Goal: Complete application form: Complete application form

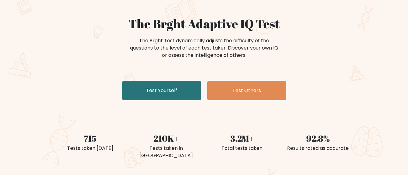
scroll to position [46, 0]
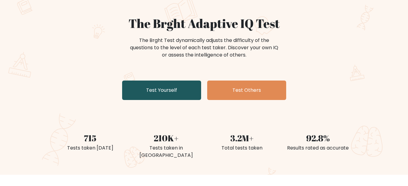
click at [181, 96] on link "Test Yourself" at bounding box center [161, 90] width 79 height 19
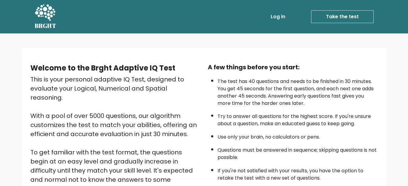
scroll to position [92, 0]
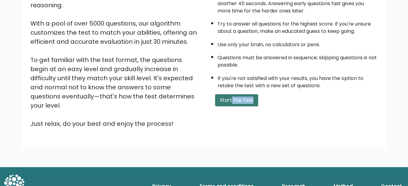
click at [232, 106] on div "A few things before you start: The test has 40 questions and needs to be finish…" at bounding box center [292, 49] width 177 height 158
click at [232, 106] on button "Start the Test" at bounding box center [236, 100] width 43 height 12
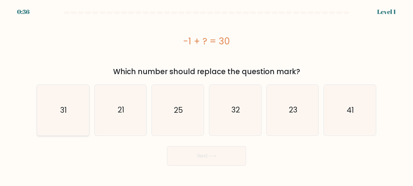
click at [77, 115] on icon "31" at bounding box center [63, 110] width 50 height 50
click at [206, 94] on input "a. 31" at bounding box center [206, 94] width 0 height 2
radio input "true"
click at [179, 150] on button "Next" at bounding box center [206, 155] width 79 height 19
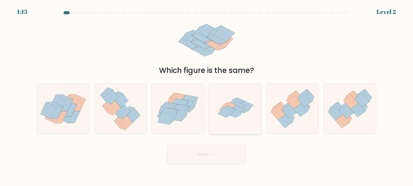
click at [227, 121] on icon at bounding box center [235, 109] width 50 height 50
click at [207, 94] on input "d." at bounding box center [206, 94] width 0 height 2
radio input "true"
click at [220, 158] on button "Next" at bounding box center [206, 154] width 79 height 19
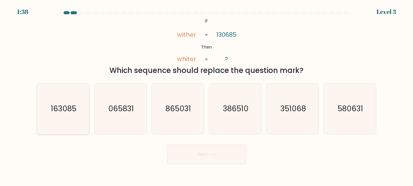
click at [83, 107] on icon "163085" at bounding box center [63, 109] width 50 height 50
click at [206, 94] on input "a. 163085" at bounding box center [206, 94] width 0 height 2
radio input "true"
click at [182, 163] on button "Next" at bounding box center [206, 154] width 79 height 19
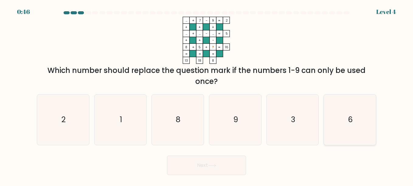
click at [341, 121] on icon "6" at bounding box center [349, 119] width 50 height 50
click at [207, 94] on input "f. 6" at bounding box center [206, 94] width 0 height 2
radio input "true"
click at [225, 171] on button "Next" at bounding box center [206, 165] width 79 height 19
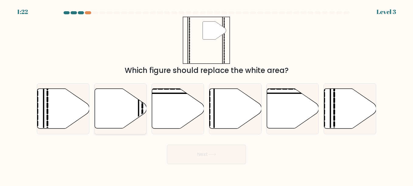
click at [129, 108] on icon at bounding box center [120, 109] width 52 height 40
click at [206, 94] on input "b." at bounding box center [206, 94] width 0 height 2
radio input "true"
click at [194, 156] on button "Next" at bounding box center [206, 154] width 79 height 19
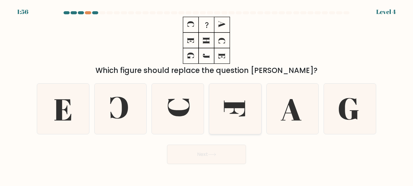
click at [242, 115] on icon at bounding box center [234, 109] width 21 height 16
click at [207, 94] on input "d." at bounding box center [206, 94] width 0 height 2
radio input "true"
click at [233, 153] on button "Next" at bounding box center [206, 154] width 79 height 19
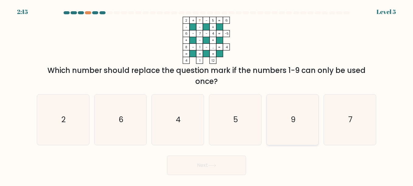
click at [269, 118] on icon "9" at bounding box center [292, 119] width 50 height 50
click at [207, 94] on input "e. 9" at bounding box center [206, 94] width 0 height 2
radio input "true"
click at [216, 167] on icon at bounding box center [212, 165] width 8 height 3
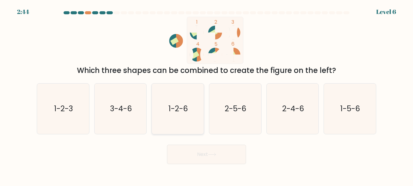
click at [170, 122] on icon "1-2-6" at bounding box center [177, 109] width 50 height 50
click at [206, 94] on input "c. 1-2-6" at bounding box center [206, 94] width 0 height 2
radio input "true"
click at [190, 151] on button "Next" at bounding box center [206, 154] width 79 height 19
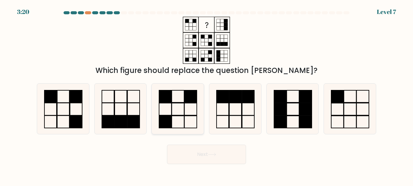
click at [167, 120] on rect at bounding box center [165, 122] width 12 height 12
click at [206, 94] on input "c." at bounding box center [206, 94] width 0 height 2
radio input "true"
click at [181, 154] on button "Next" at bounding box center [206, 154] width 79 height 19
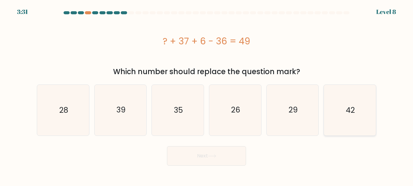
click at [335, 117] on icon "42" at bounding box center [349, 110] width 50 height 50
click at [207, 94] on input "f. 42" at bounding box center [206, 94] width 0 height 2
radio input "true"
click at [232, 162] on button "Next" at bounding box center [206, 155] width 79 height 19
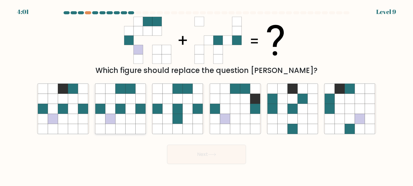
click at [129, 118] on icon at bounding box center [130, 119] width 10 height 10
click at [206, 94] on input "b." at bounding box center [206, 94] width 0 height 2
radio input "true"
click at [197, 152] on button "Next" at bounding box center [206, 154] width 79 height 19
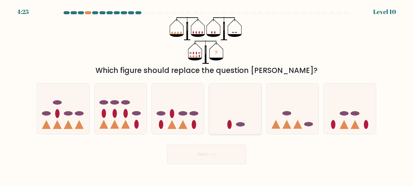
click at [246, 123] on icon at bounding box center [235, 108] width 52 height 43
click at [207, 94] on input "d." at bounding box center [206, 94] width 0 height 2
radio input "true"
click at [221, 155] on button "Next" at bounding box center [206, 154] width 79 height 19
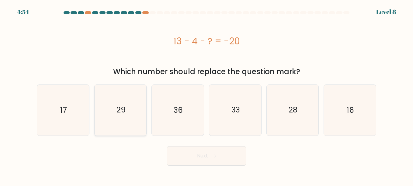
click at [133, 127] on icon "29" at bounding box center [120, 110] width 50 height 50
click at [206, 94] on input "b. 29" at bounding box center [206, 94] width 0 height 2
radio input "true"
click at [197, 159] on button "Next" at bounding box center [206, 155] width 79 height 19
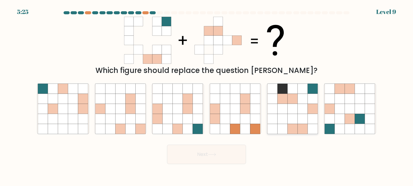
click at [272, 121] on icon at bounding box center [272, 119] width 10 height 10
click at [207, 94] on input "e." at bounding box center [206, 94] width 0 height 2
radio input "true"
click at [209, 151] on button "Next" at bounding box center [206, 154] width 79 height 19
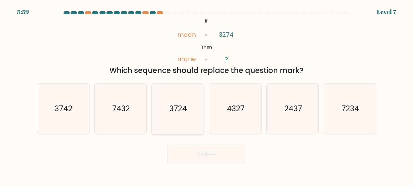
click at [188, 115] on icon "3724" at bounding box center [177, 109] width 50 height 50
click at [206, 94] on input "c. 3724" at bounding box center [206, 94] width 0 height 2
radio input "true"
click at [54, 110] on icon "3742" at bounding box center [63, 109] width 50 height 50
click at [206, 94] on input "a. 3742" at bounding box center [206, 94] width 0 height 2
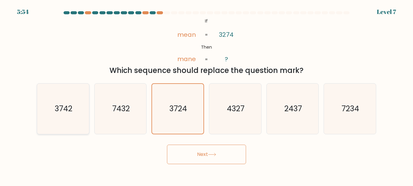
radio input "true"
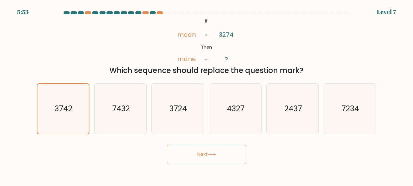
click at [182, 152] on button "Next" at bounding box center [206, 154] width 79 height 19
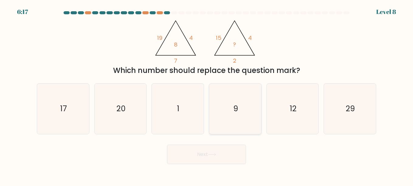
click at [232, 105] on icon "9" at bounding box center [235, 109] width 50 height 50
click at [207, 94] on input "d. 9" at bounding box center [206, 94] width 0 height 2
radio input "true"
click at [231, 154] on button "Next" at bounding box center [206, 154] width 79 height 19
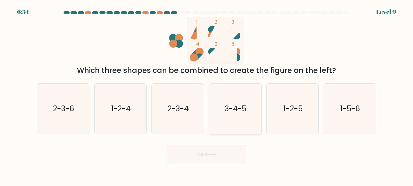
click at [247, 100] on icon "3-4-5" at bounding box center [235, 109] width 50 height 50
click at [207, 94] on input "d. 3-4-5" at bounding box center [206, 94] width 0 height 2
radio input "true"
click at [221, 150] on button "Next" at bounding box center [206, 154] width 79 height 19
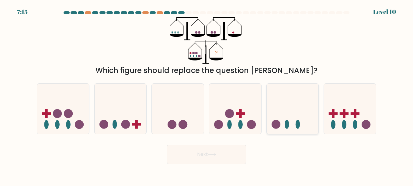
click at [272, 116] on icon at bounding box center [292, 108] width 52 height 43
click at [207, 94] on input "e." at bounding box center [206, 94] width 0 height 2
radio input "true"
click at [249, 113] on icon at bounding box center [235, 108] width 52 height 43
click at [207, 94] on input "d." at bounding box center [206, 94] width 0 height 2
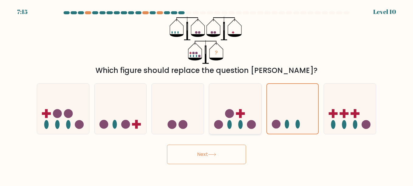
radio input "true"
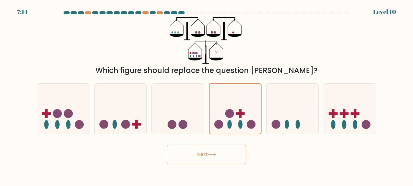
click at [221, 155] on button "Next" at bounding box center [206, 154] width 79 height 19
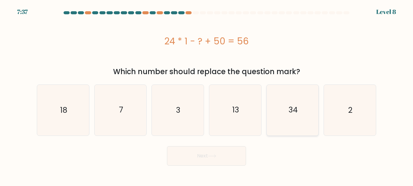
click at [268, 116] on icon "34" at bounding box center [292, 110] width 50 height 50
click at [207, 94] on input "e. 34" at bounding box center [206, 94] width 0 height 2
radio input "true"
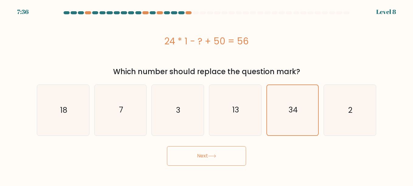
click at [204, 156] on button "Next" at bounding box center [206, 155] width 79 height 19
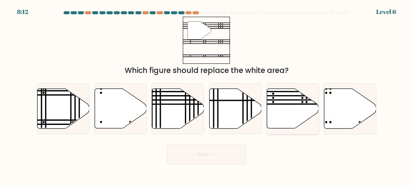
click at [278, 106] on icon at bounding box center [292, 109] width 52 height 40
click at [207, 94] on input "e." at bounding box center [206, 94] width 0 height 2
radio input "true"
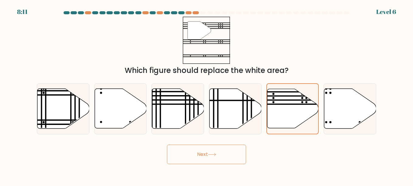
click at [215, 155] on icon at bounding box center [212, 154] width 8 height 3
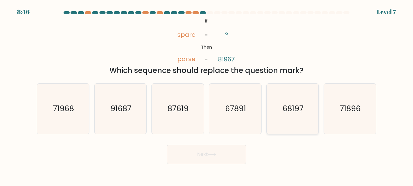
click at [285, 114] on text "68197" at bounding box center [292, 108] width 21 height 11
click at [207, 94] on input "e. 68197" at bounding box center [206, 94] width 0 height 2
radio input "true"
click at [216, 154] on icon at bounding box center [212, 154] width 8 height 3
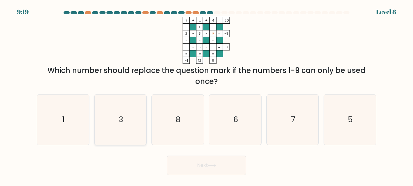
click at [118, 125] on icon "3" at bounding box center [120, 119] width 50 height 50
click at [206, 94] on input "b. 3" at bounding box center [206, 94] width 0 height 2
radio input "true"
click at [179, 163] on button "Next" at bounding box center [206, 165] width 79 height 19
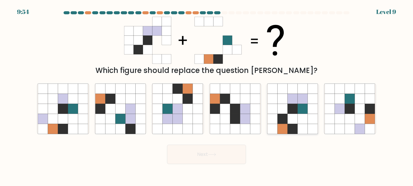
click at [288, 113] on icon at bounding box center [292, 109] width 10 height 10
click at [207, 94] on input "e." at bounding box center [206, 94] width 0 height 2
radio input "true"
drag, startPoint x: 208, startPoint y: 164, endPoint x: 212, endPoint y: 160, distance: 6.0
click at [212, 160] on button "Next" at bounding box center [206, 154] width 79 height 19
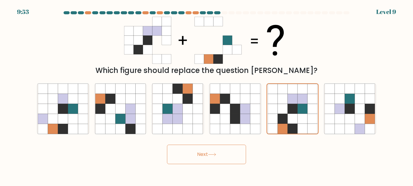
click at [212, 160] on button "Next" at bounding box center [206, 154] width 79 height 19
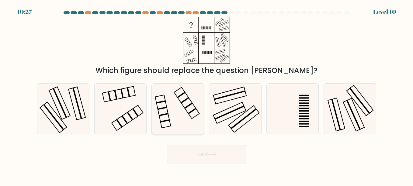
click at [173, 112] on icon at bounding box center [177, 109] width 50 height 50
click at [206, 94] on input "c." at bounding box center [206, 94] width 0 height 2
radio input "true"
click at [142, 122] on icon at bounding box center [120, 109] width 50 height 50
click at [206, 94] on input "b." at bounding box center [206, 94] width 0 height 2
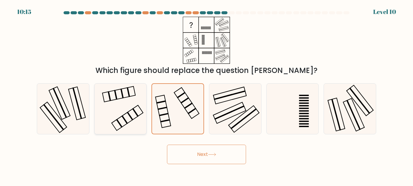
radio input "true"
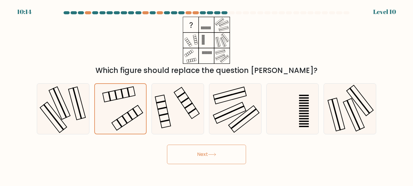
click at [182, 151] on button "Next" at bounding box center [206, 154] width 79 height 19
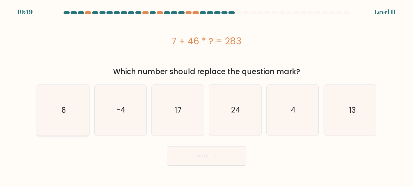
click at [72, 116] on icon "6" at bounding box center [63, 110] width 50 height 50
click at [206, 94] on input "a. 6" at bounding box center [206, 94] width 0 height 2
radio input "true"
click at [210, 161] on button "Next" at bounding box center [206, 155] width 79 height 19
click at [214, 157] on icon at bounding box center [212, 155] width 8 height 3
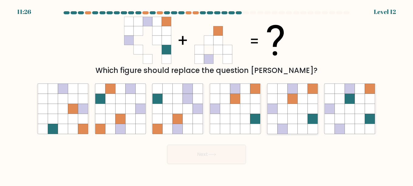
click at [281, 124] on icon at bounding box center [282, 129] width 10 height 10
click at [207, 94] on input "e." at bounding box center [206, 94] width 0 height 2
radio input "true"
click at [234, 148] on button "Next" at bounding box center [206, 154] width 79 height 19
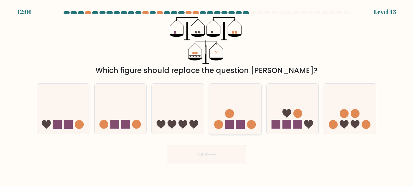
click at [228, 123] on rect at bounding box center [229, 124] width 9 height 9
click at [207, 94] on input "d." at bounding box center [206, 94] width 0 height 2
radio input "true"
click at [215, 146] on button "Next" at bounding box center [206, 154] width 79 height 19
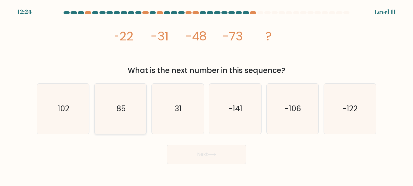
click at [127, 115] on icon "85" at bounding box center [120, 109] width 50 height 50
click at [206, 94] on input "b. 85" at bounding box center [206, 94] width 0 height 2
radio input "true"
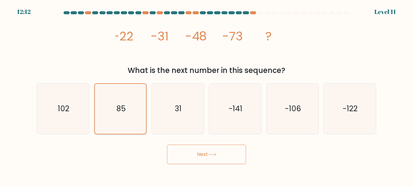
click at [132, 118] on icon "85" at bounding box center [120, 109] width 50 height 50
click at [206, 94] on input "b. 85" at bounding box center [206, 94] width 0 height 2
click at [176, 153] on button "Next" at bounding box center [206, 154] width 79 height 19
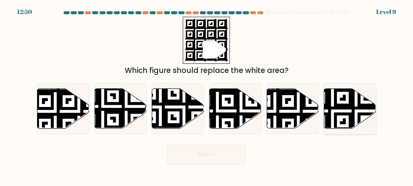
click at [348, 111] on icon at bounding box center [350, 109] width 52 height 40
click at [207, 94] on input "f." at bounding box center [206, 94] width 0 height 2
radio input "true"
click at [228, 149] on button "Next" at bounding box center [206, 154] width 79 height 19
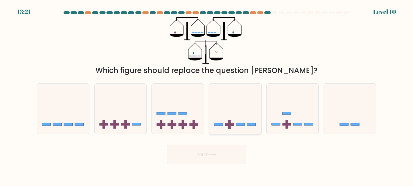
click at [230, 128] on rect at bounding box center [229, 124] width 3 height 9
click at [207, 94] on input "d." at bounding box center [206, 94] width 0 height 2
radio input "true"
click at [218, 151] on button "Next" at bounding box center [206, 154] width 79 height 19
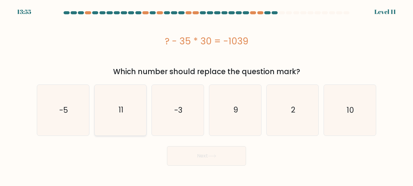
click at [136, 107] on icon "11" at bounding box center [120, 110] width 50 height 50
click at [206, 94] on input "b. 11" at bounding box center [206, 94] width 0 height 2
radio input "true"
click at [187, 153] on button "Next" at bounding box center [206, 155] width 79 height 19
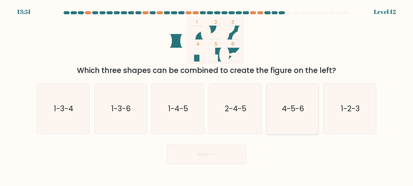
click at [299, 122] on icon "4-5-6" at bounding box center [292, 109] width 50 height 50
click at [207, 94] on input "e. 4-5-6" at bounding box center [206, 94] width 0 height 2
radio input "true"
click at [235, 149] on button "Next" at bounding box center [206, 154] width 79 height 19
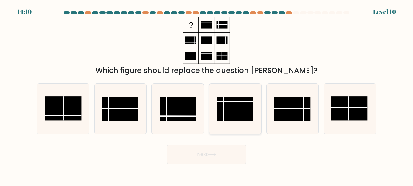
click at [234, 109] on rect at bounding box center [235, 109] width 36 height 24
click at [207, 94] on input "d." at bounding box center [206, 94] width 0 height 2
radio input "true"
click at [225, 147] on button "Next" at bounding box center [206, 154] width 79 height 19
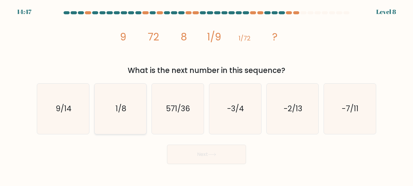
click at [112, 113] on icon "1/8" at bounding box center [120, 109] width 50 height 50
click at [206, 94] on input "b. 1/8" at bounding box center [206, 94] width 0 height 2
radio input "true"
click at [74, 116] on icon "9/14" at bounding box center [63, 109] width 50 height 50
click at [206, 94] on input "a. 9/14" at bounding box center [206, 94] width 0 height 2
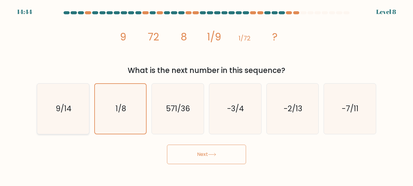
radio input "true"
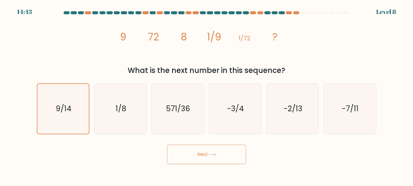
click at [184, 157] on button "Next" at bounding box center [206, 154] width 79 height 19
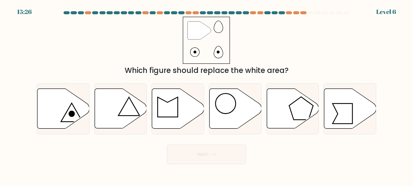
click at [184, 157] on button "Next" at bounding box center [206, 154] width 79 height 19
click at [143, 153] on div "Next" at bounding box center [206, 153] width 346 height 22
click at [233, 115] on icon at bounding box center [235, 109] width 52 height 40
click at [207, 94] on input "d." at bounding box center [206, 94] width 0 height 2
radio input "true"
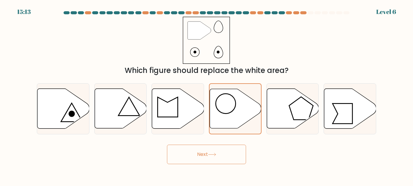
click at [225, 163] on button "Next" at bounding box center [206, 154] width 79 height 19
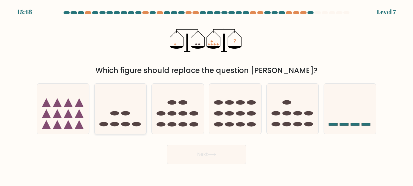
click at [127, 113] on ellipse at bounding box center [125, 113] width 9 height 5
click at [206, 94] on input "b." at bounding box center [206, 94] width 0 height 2
radio input "true"
click at [189, 147] on button "Next" at bounding box center [206, 154] width 79 height 19
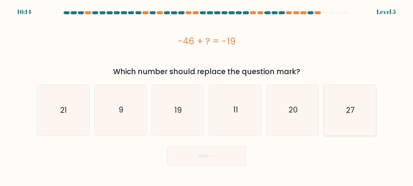
click at [335, 125] on icon "27" at bounding box center [349, 110] width 50 height 50
click at [207, 94] on input "f. 27" at bounding box center [206, 94] width 0 height 2
radio input "true"
click at [204, 158] on button "Next" at bounding box center [206, 155] width 79 height 19
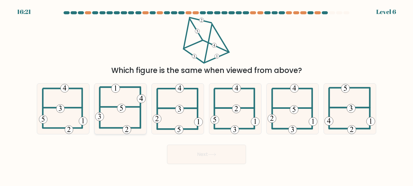
click at [123, 111] on 714 at bounding box center [121, 108] width 9 height 9
click at [206, 94] on input "b." at bounding box center [206, 94] width 0 height 2
radio input "true"
click at [178, 109] on 352 at bounding box center [179, 109] width 9 height 9
click at [206, 94] on input "c." at bounding box center [206, 94] width 0 height 2
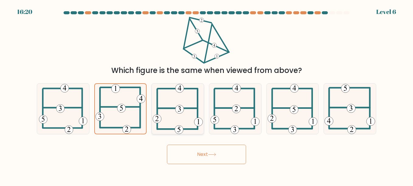
radio input "true"
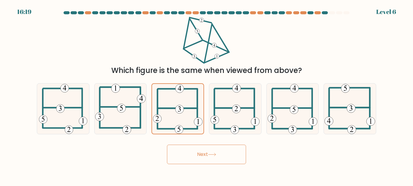
click at [203, 156] on button "Next" at bounding box center [206, 154] width 79 height 19
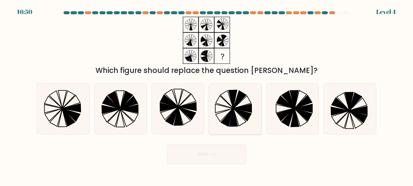
click at [237, 118] on icon at bounding box center [239, 117] width 13 height 18
click at [207, 94] on input "d." at bounding box center [206, 94] width 0 height 2
radio input "true"
click at [276, 117] on icon at bounding box center [292, 109] width 50 height 50
click at [207, 94] on input "e." at bounding box center [206, 94] width 0 height 2
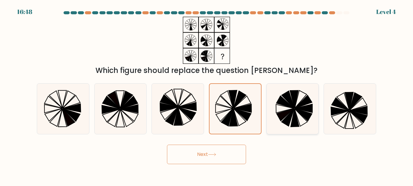
radio input "true"
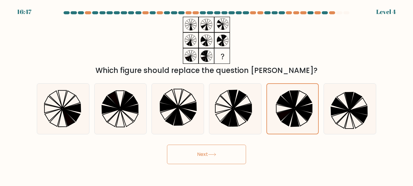
click at [237, 149] on button "Next" at bounding box center [206, 154] width 79 height 19
click at [213, 154] on icon at bounding box center [212, 154] width 8 height 3
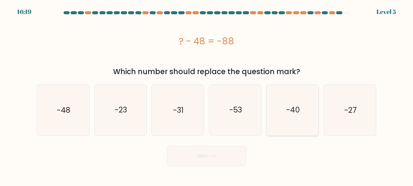
click at [278, 122] on icon "-40" at bounding box center [292, 110] width 50 height 50
click at [207, 94] on input "e. -40" at bounding box center [206, 94] width 0 height 2
radio input "true"
click at [223, 149] on button "Next" at bounding box center [206, 155] width 79 height 19
click at [218, 166] on body "16:16 Level 5" at bounding box center [206, 93] width 413 height 186
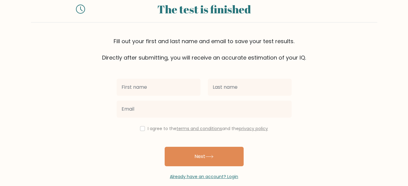
scroll to position [19, 0]
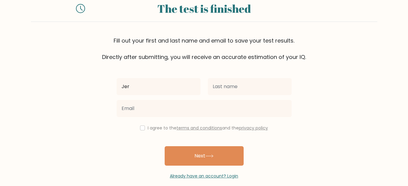
type input "[GEOGRAPHIC_DATA]"
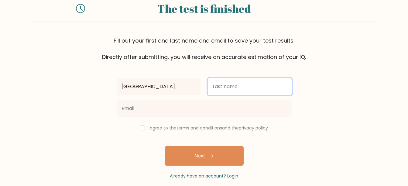
type input "[PERSON_NAME]"
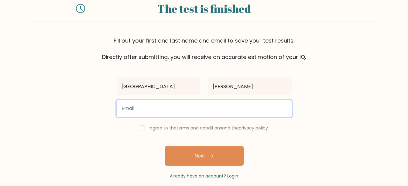
type input "[EMAIL_ADDRESS][DOMAIN_NAME]"
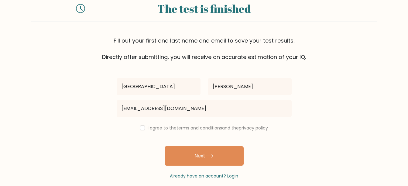
click at [155, 129] on label "I agree to the terms and conditions and the privacy policy" at bounding box center [208, 128] width 120 height 6
click at [140, 125] on input "checkbox" at bounding box center [142, 127] width 5 height 5
checkbox input "true"
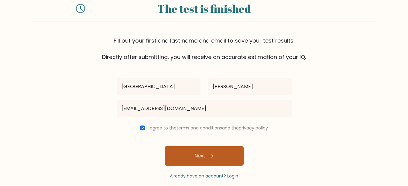
click at [195, 150] on button "Next" at bounding box center [204, 155] width 79 height 19
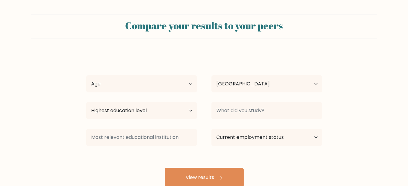
select select "PH"
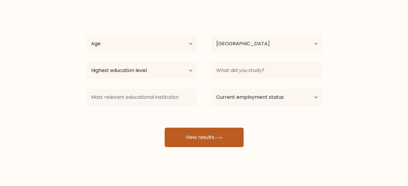
click at [192, 132] on button "View results" at bounding box center [204, 137] width 79 height 19
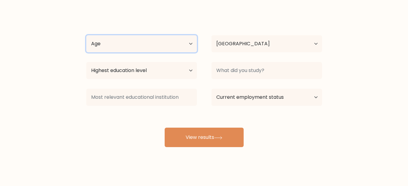
click at [179, 51] on select "Age Under 18 years old 18-24 years old 25-34 years old 35-44 years old 45-54 ye…" at bounding box center [141, 43] width 111 height 17
select select "18_24"
click at [86, 35] on select "Age Under 18 years old 18-24 years old 25-34 years old 35-44 years old 45-54 ye…" at bounding box center [141, 43] width 111 height 17
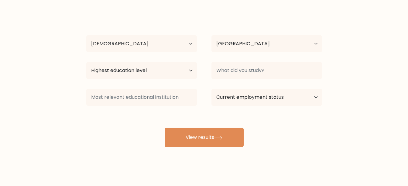
click at [144, 61] on div "Highest education level No schooling Primary Lower Secondary Upper Secondary Oc…" at bounding box center [141, 71] width 125 height 22
click at [144, 69] on select "Highest education level No schooling Primary Lower Secondary Upper Secondary Oc…" at bounding box center [141, 70] width 111 height 17
select select "bachelors_degree"
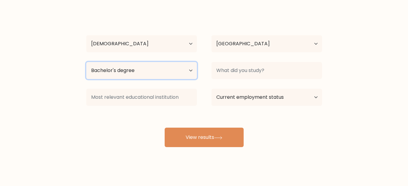
click at [86, 62] on select "Highest education level No schooling Primary Lower Secondary Upper Secondary Oc…" at bounding box center [141, 70] width 111 height 17
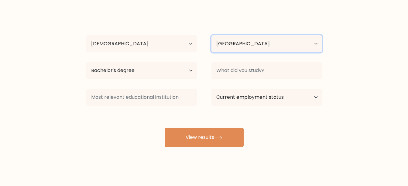
click at [256, 47] on select "Country Afghanistan Albania Algeria American Samoa Andorra Angola Anguilla Anta…" at bounding box center [266, 43] width 111 height 17
click at [198, 87] on div at bounding box center [141, 97] width 125 height 22
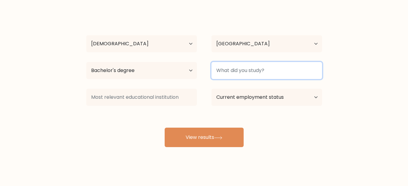
click at [229, 75] on input at bounding box center [266, 70] width 111 height 17
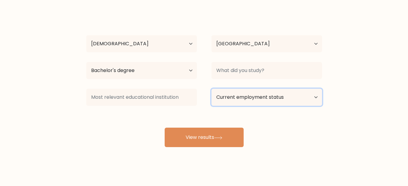
drag, startPoint x: 240, startPoint y: 89, endPoint x: 240, endPoint y: 94, distance: 5.2
click at [240, 94] on select "Current employment status Employed Student Retired Other / prefer not to answer" at bounding box center [266, 97] width 111 height 17
select select "student"
click at [211, 89] on select "Current employment status Employed Student Retired Other / prefer not to answer" at bounding box center [266, 97] width 111 height 17
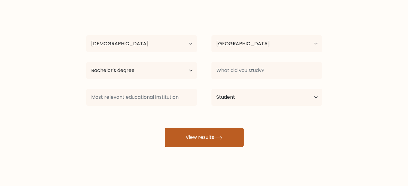
click at [195, 139] on button "View results" at bounding box center [204, 137] width 79 height 19
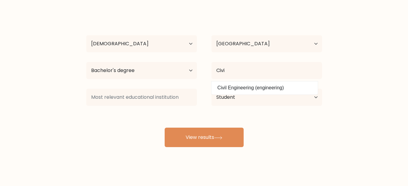
click at [242, 91] on div "Jerusalem De Castro Age Under 18 years old 18-24 years old 25-34 years old 35-4…" at bounding box center [204, 80] width 243 height 134
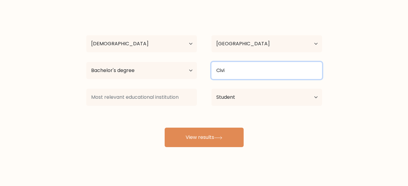
click at [238, 68] on input "Civi" at bounding box center [266, 70] width 111 height 17
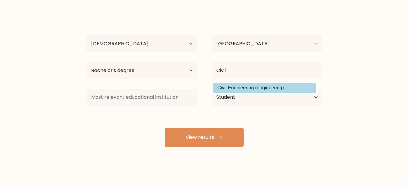
click at [240, 84] on div "Jerusalem De Castro Age Under 18 years old 18-24 years old 25-34 years old 35-4…" at bounding box center [204, 80] width 243 height 134
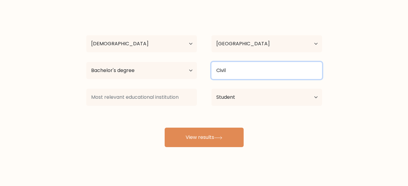
click at [239, 75] on input "Civil" at bounding box center [266, 70] width 111 height 17
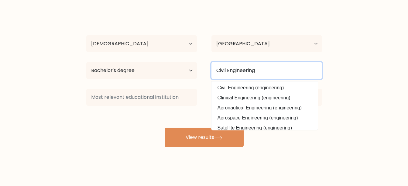
type input "Civil Engineering"
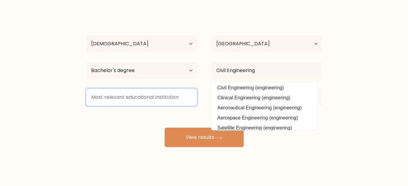
click at [185, 94] on input at bounding box center [141, 97] width 111 height 17
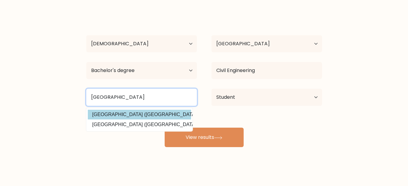
type input "Batangas"
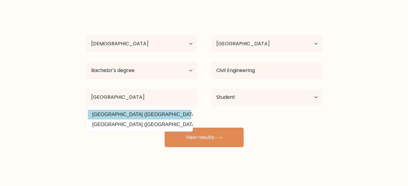
click at [173, 114] on div "Jerusalem De Castro Age Under 18 years old 18-24 years old 25-34 years old 35-4…" at bounding box center [204, 80] width 243 height 134
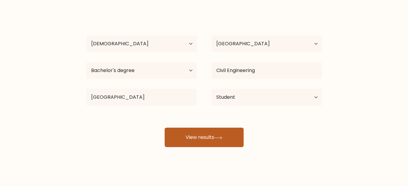
click at [189, 134] on button "View results" at bounding box center [204, 137] width 79 height 19
